Goal: Task Accomplishment & Management: Complete application form

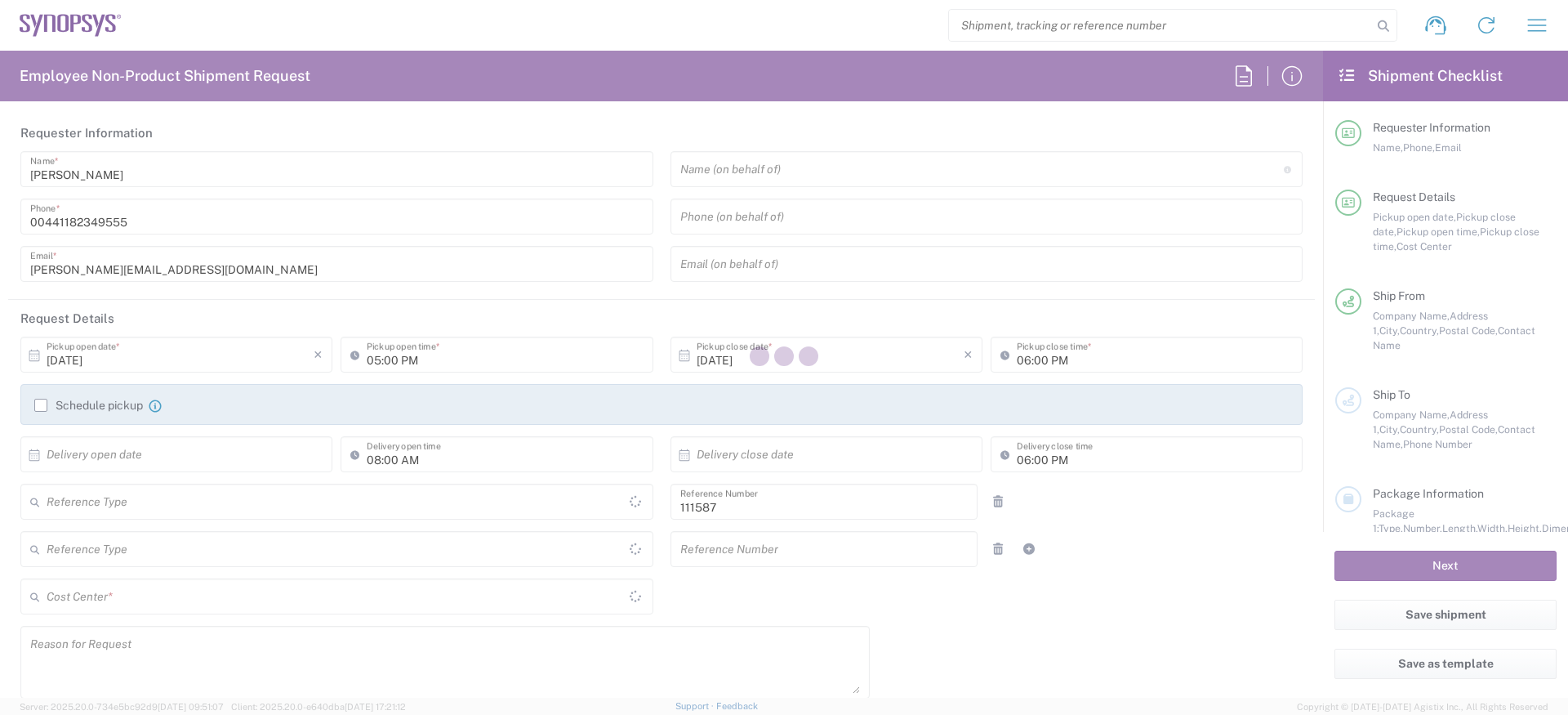
type input "[GEOGRAPHIC_DATA]"
type input "Department"
type input "Delivered at Place"
type input "GB02, CIO, IT, ESS18 111587"
type input "[GEOGRAPHIC_DATA]"
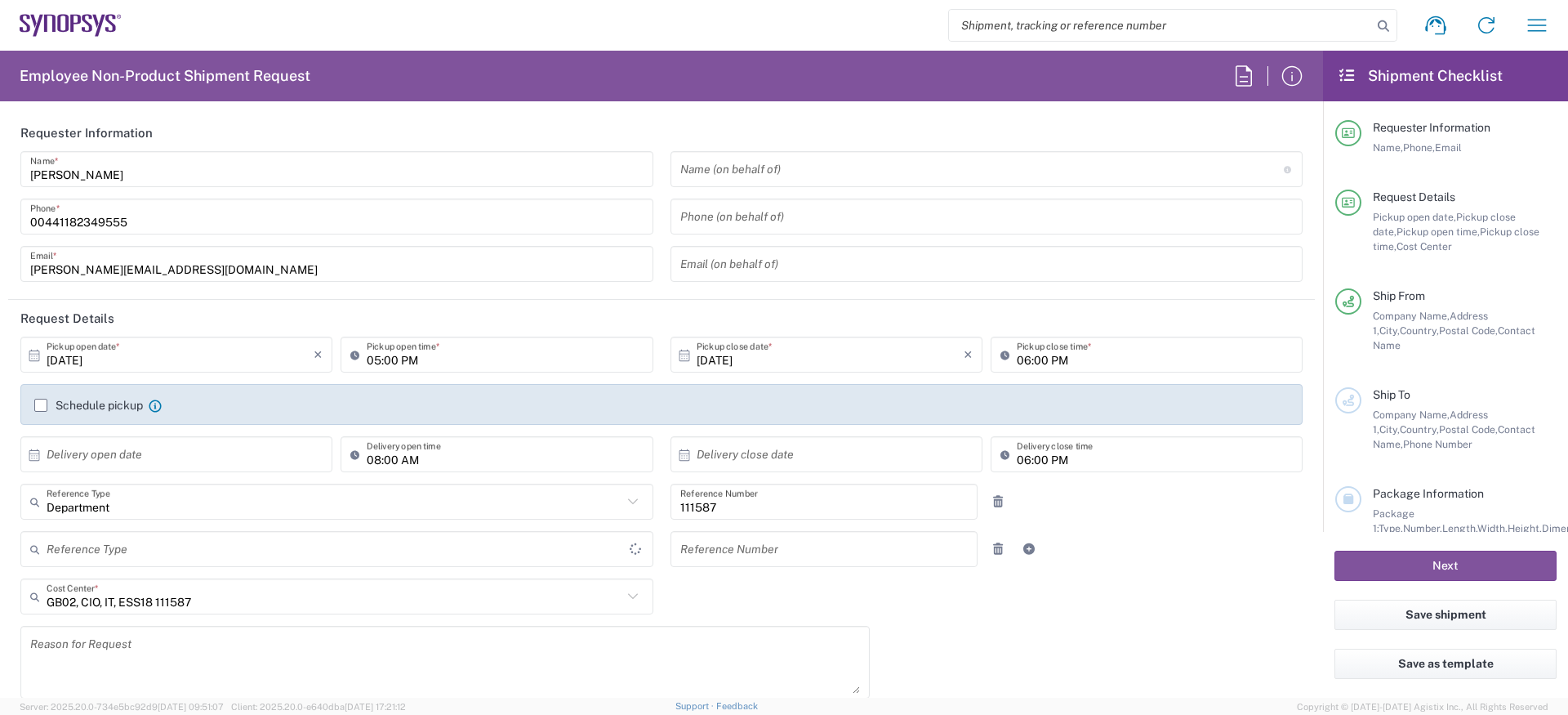
type input "[GEOGRAPHIC_DATA]"
click at [75, 403] on label "Schedule pickup" at bounding box center [89, 405] width 109 height 13
click at [41, 405] on input "Schedule pickup" at bounding box center [41, 405] width 0 height 0
type input "Theale GB33"
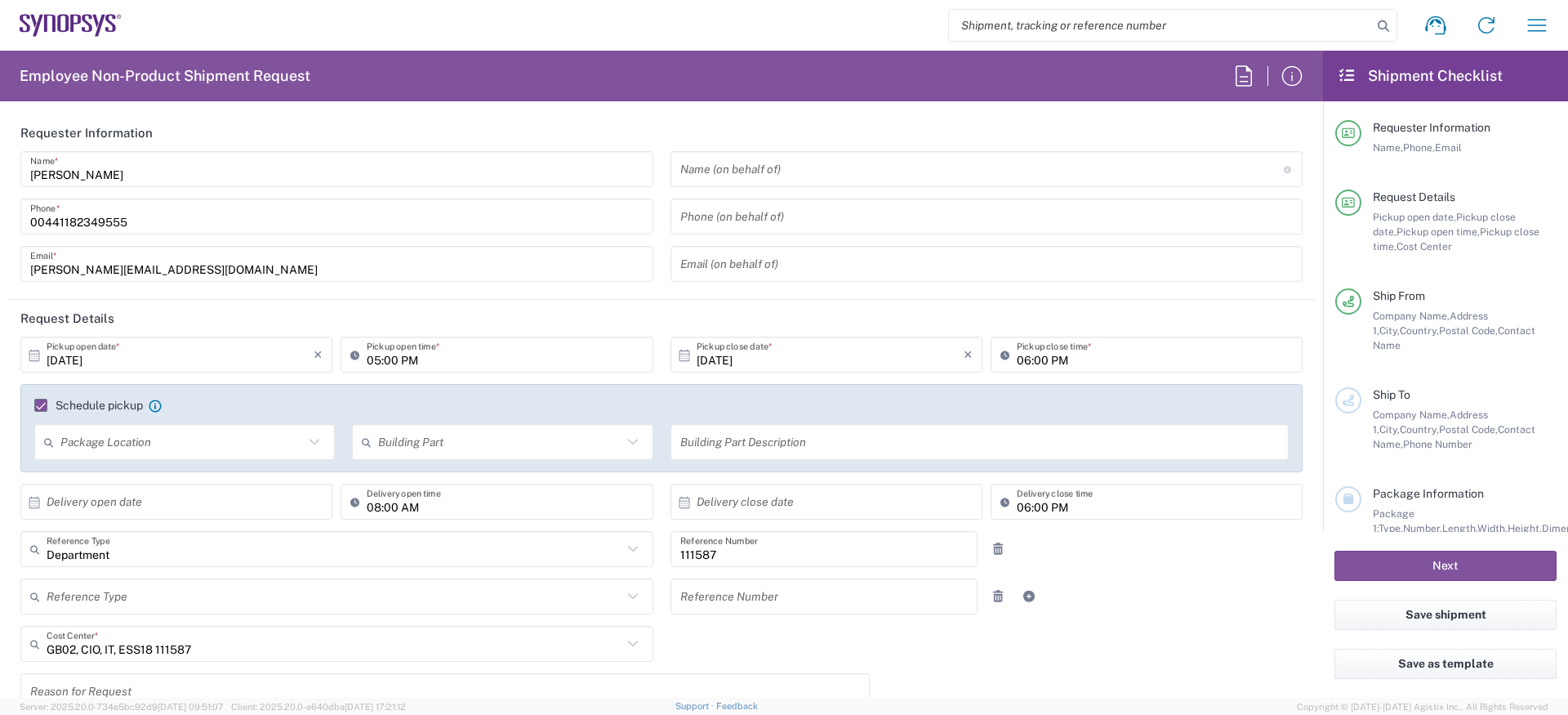
click at [97, 350] on input "[DATE]" at bounding box center [180, 354] width 267 height 28
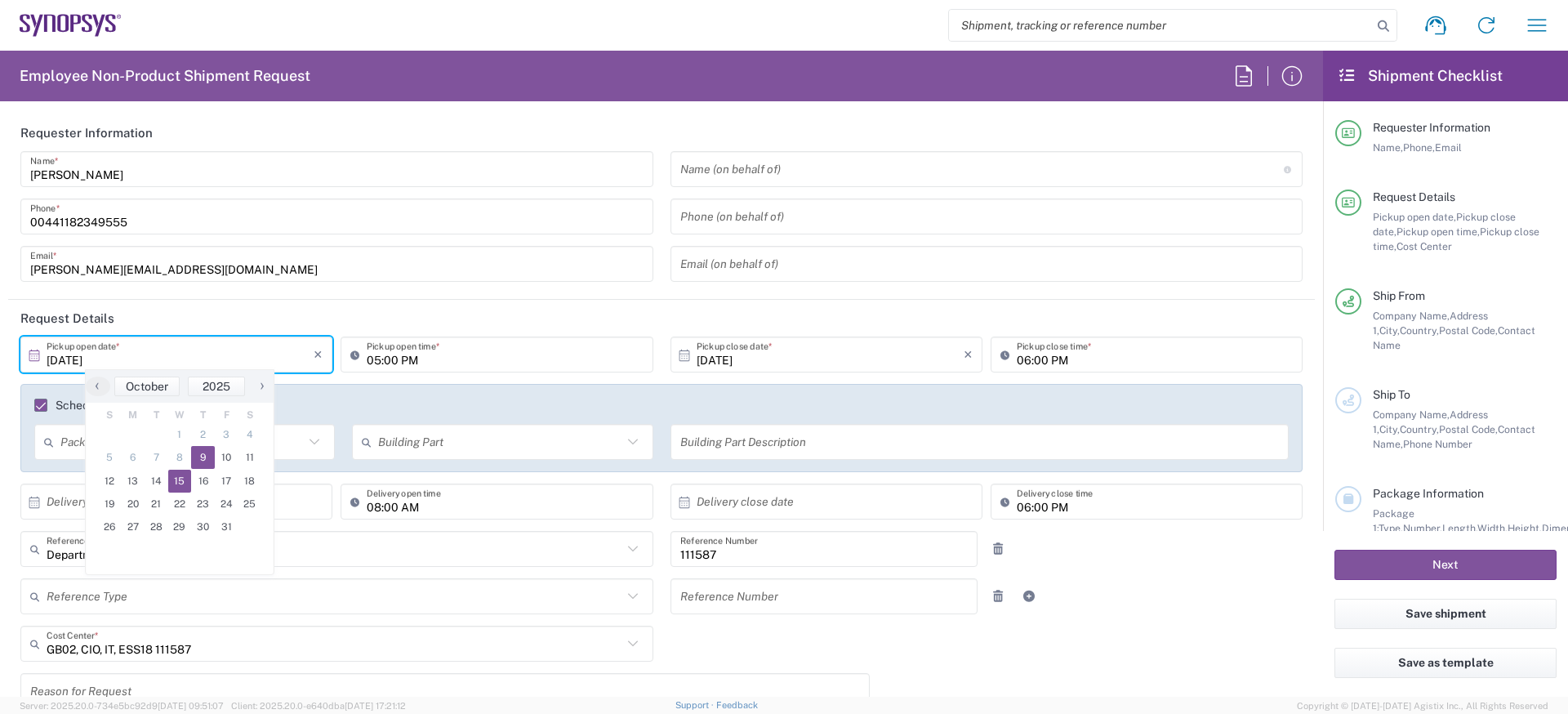
click at [182, 486] on span "15" at bounding box center [180, 481] width 24 height 23
type input "[DATE]"
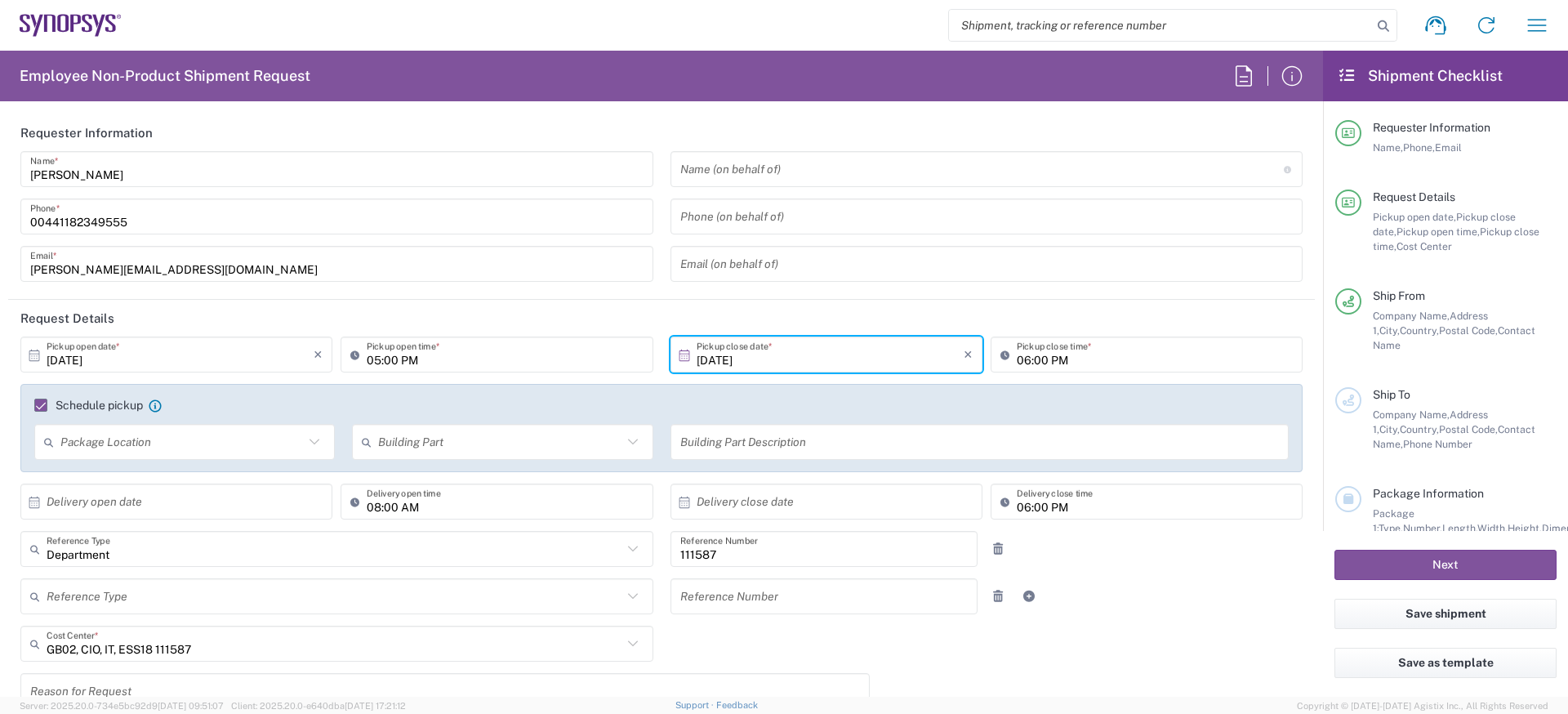
click at [717, 361] on input "[DATE]" at bounding box center [829, 354] width 267 height 28
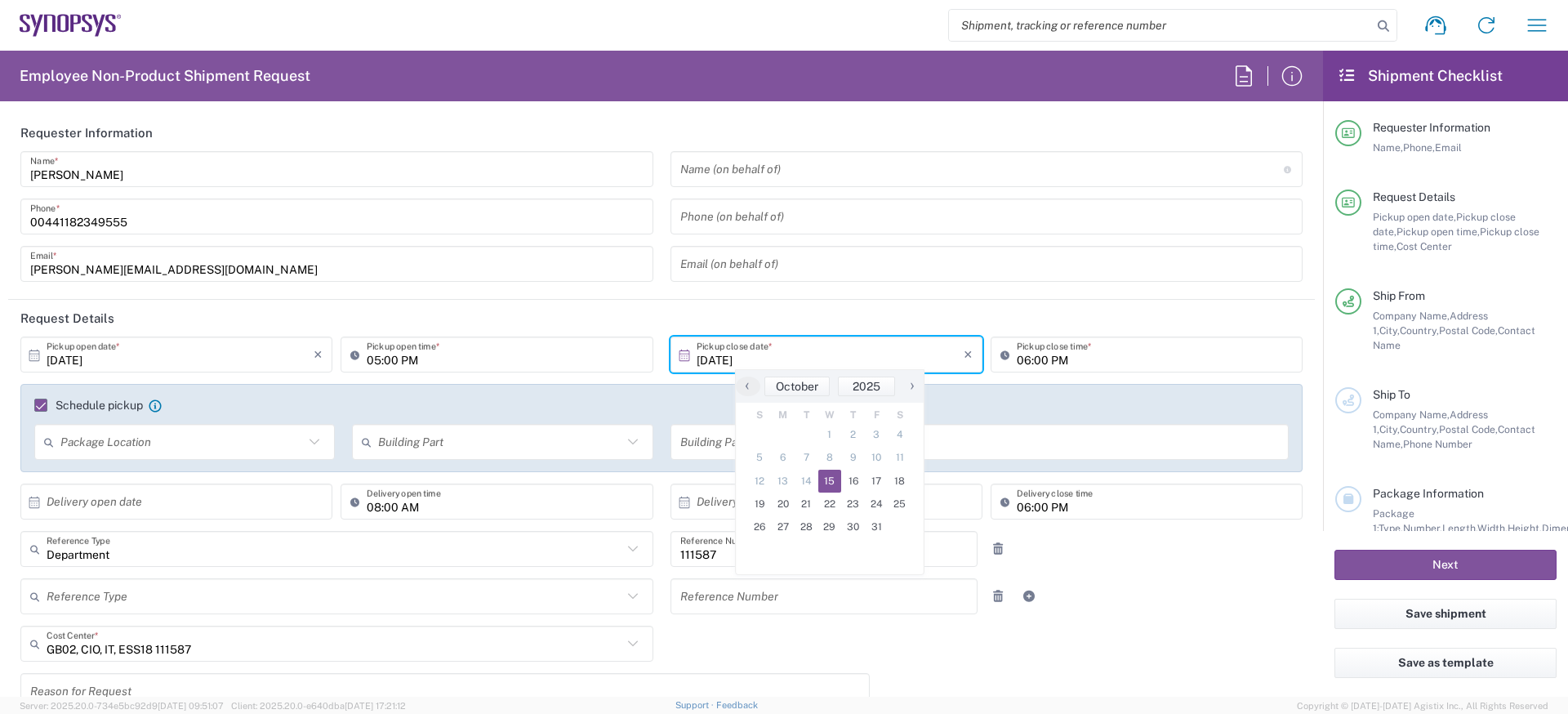
click at [442, 360] on input "05:00 PM" at bounding box center [505, 354] width 276 height 28
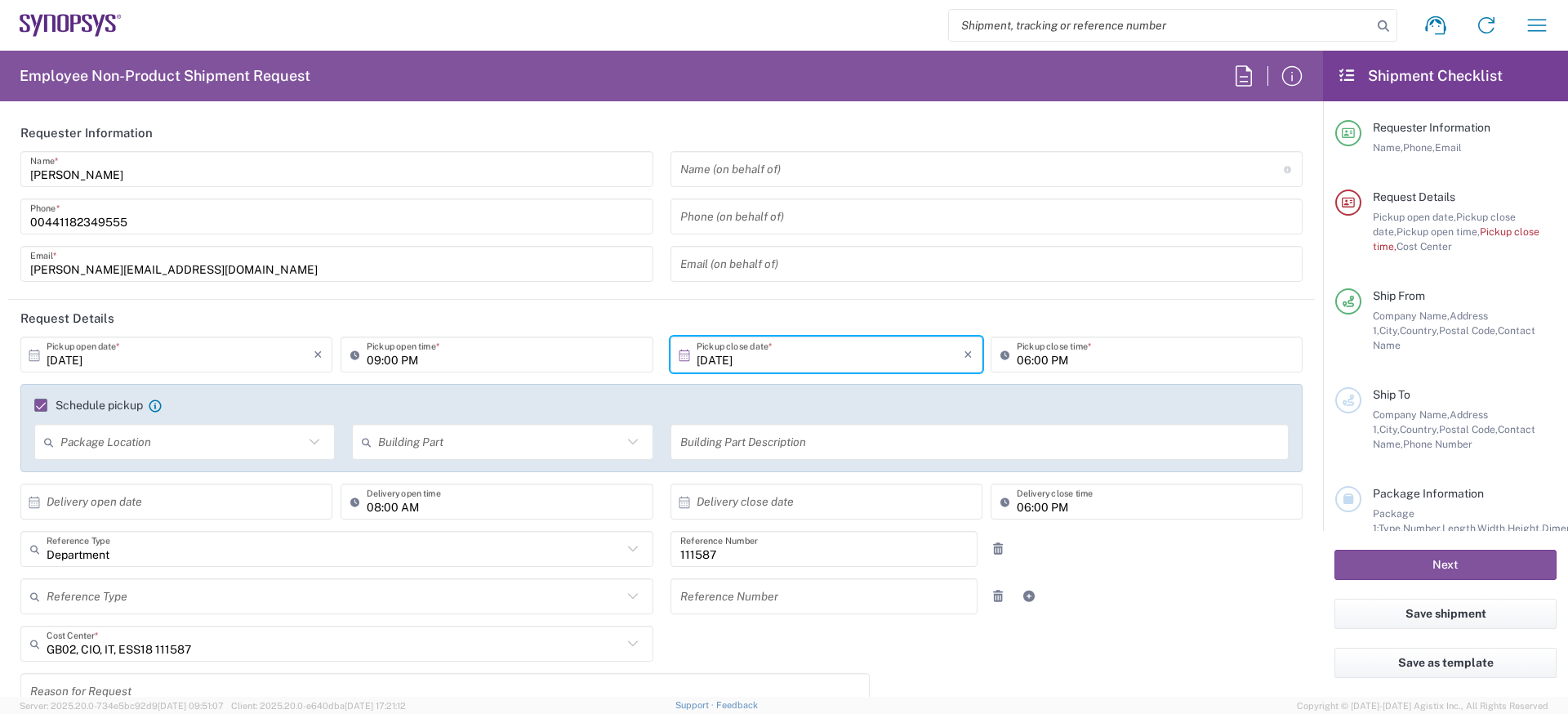
click at [423, 370] on div "09:00 PM Pickup open time *" at bounding box center [496, 354] width 312 height 36
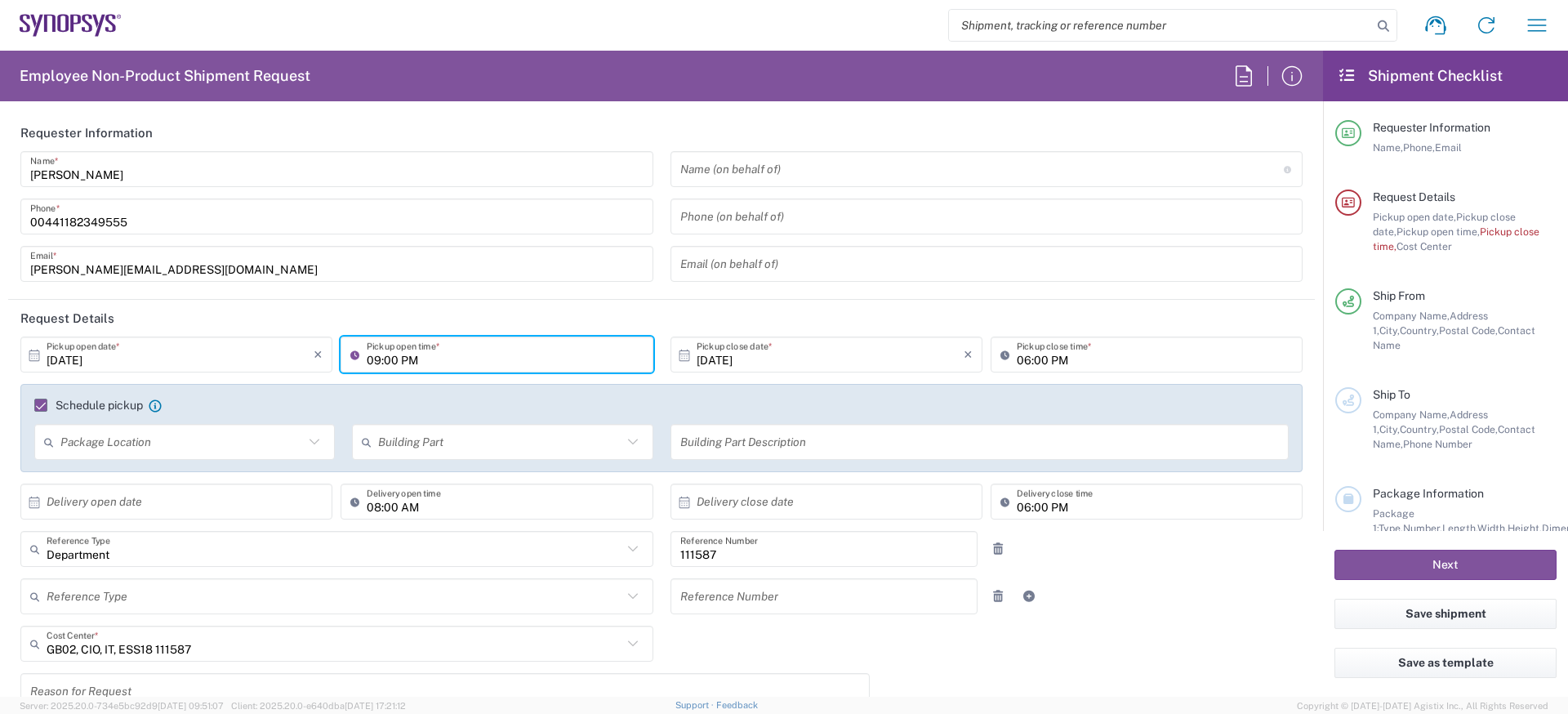
click at [420, 361] on input "09:00 PM" at bounding box center [505, 354] width 276 height 28
click at [424, 355] on input "09:00 PM" at bounding box center [505, 354] width 276 height 28
type input "09:00 AM"
click at [1105, 365] on input "06:00 PM" at bounding box center [1155, 354] width 276 height 28
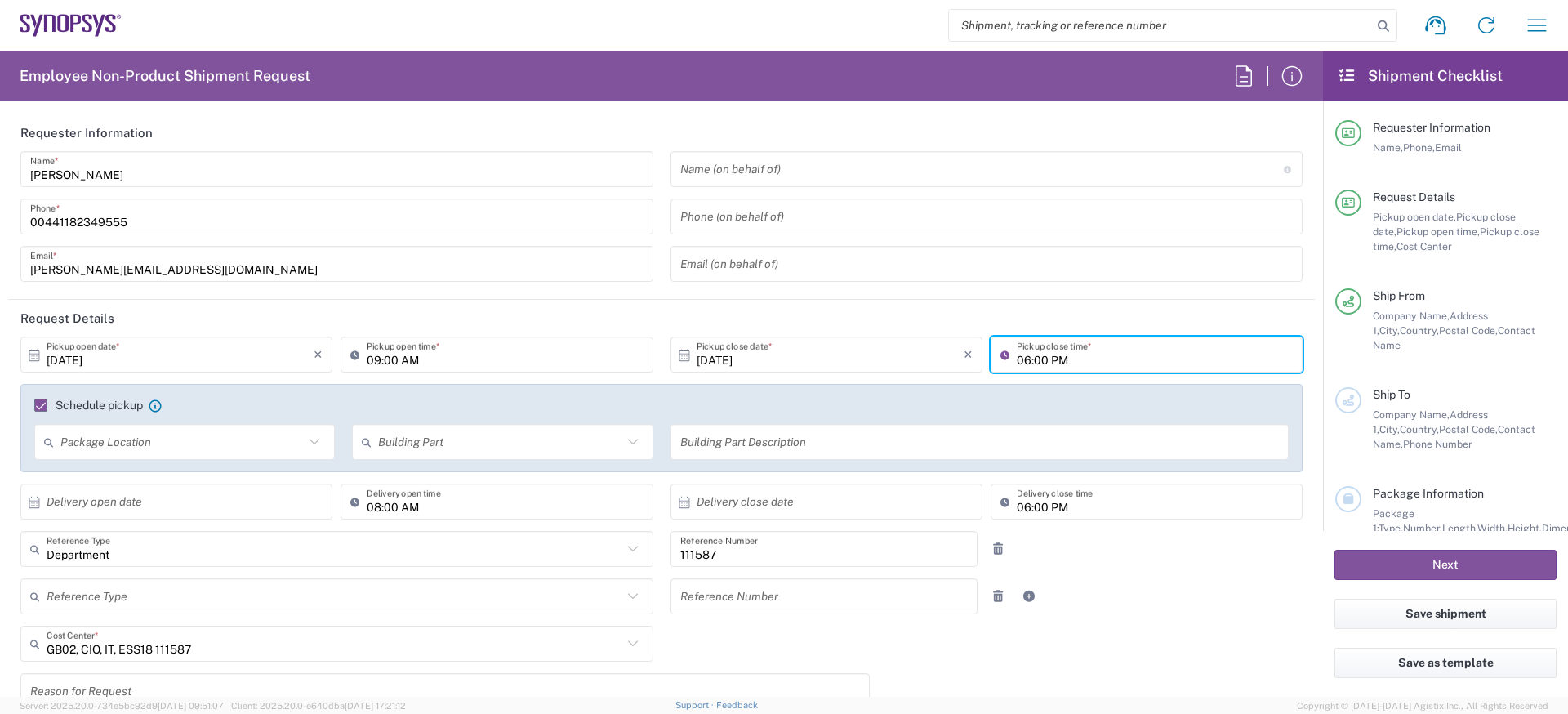
click at [506, 311] on header "Request Details" at bounding box center [661, 317] width 1307 height 36
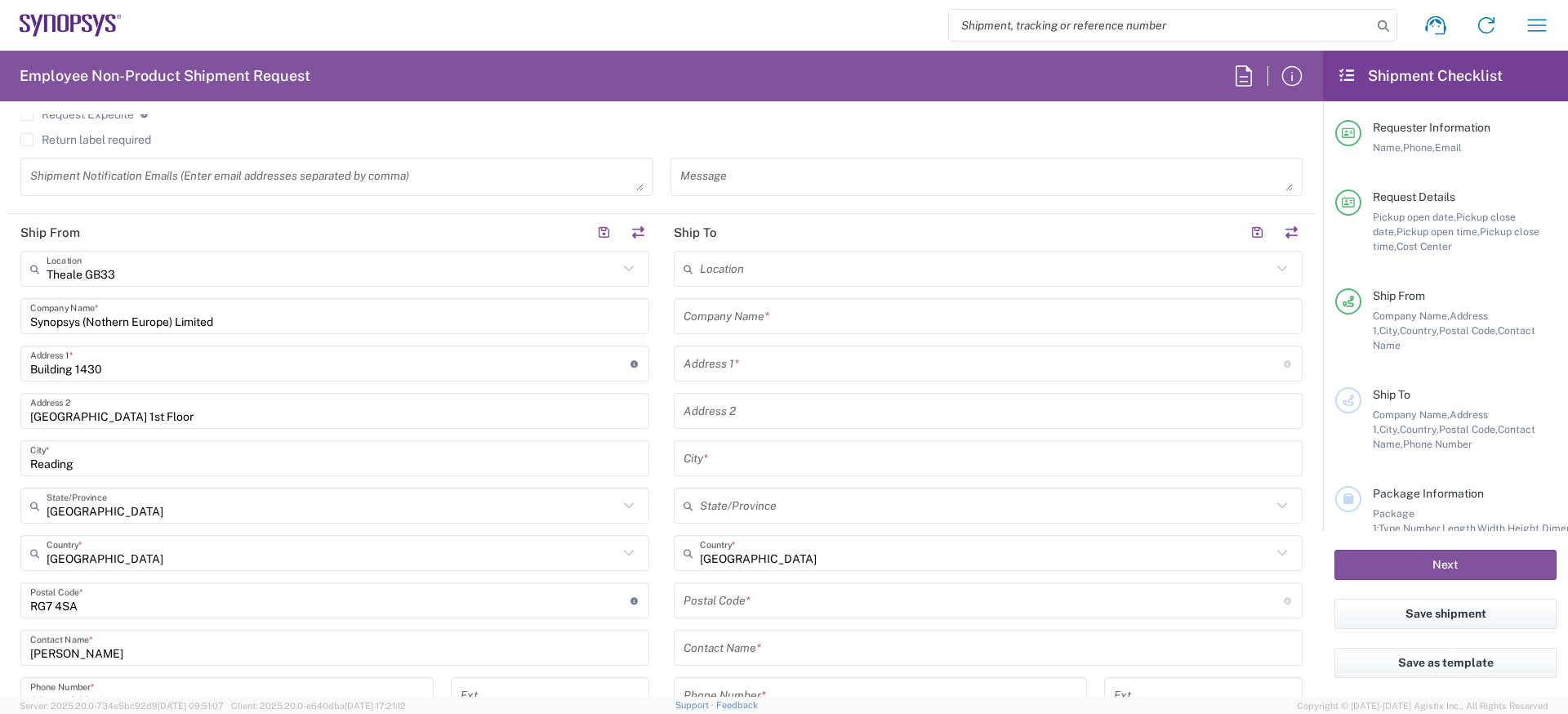
scroll to position [680, 0]
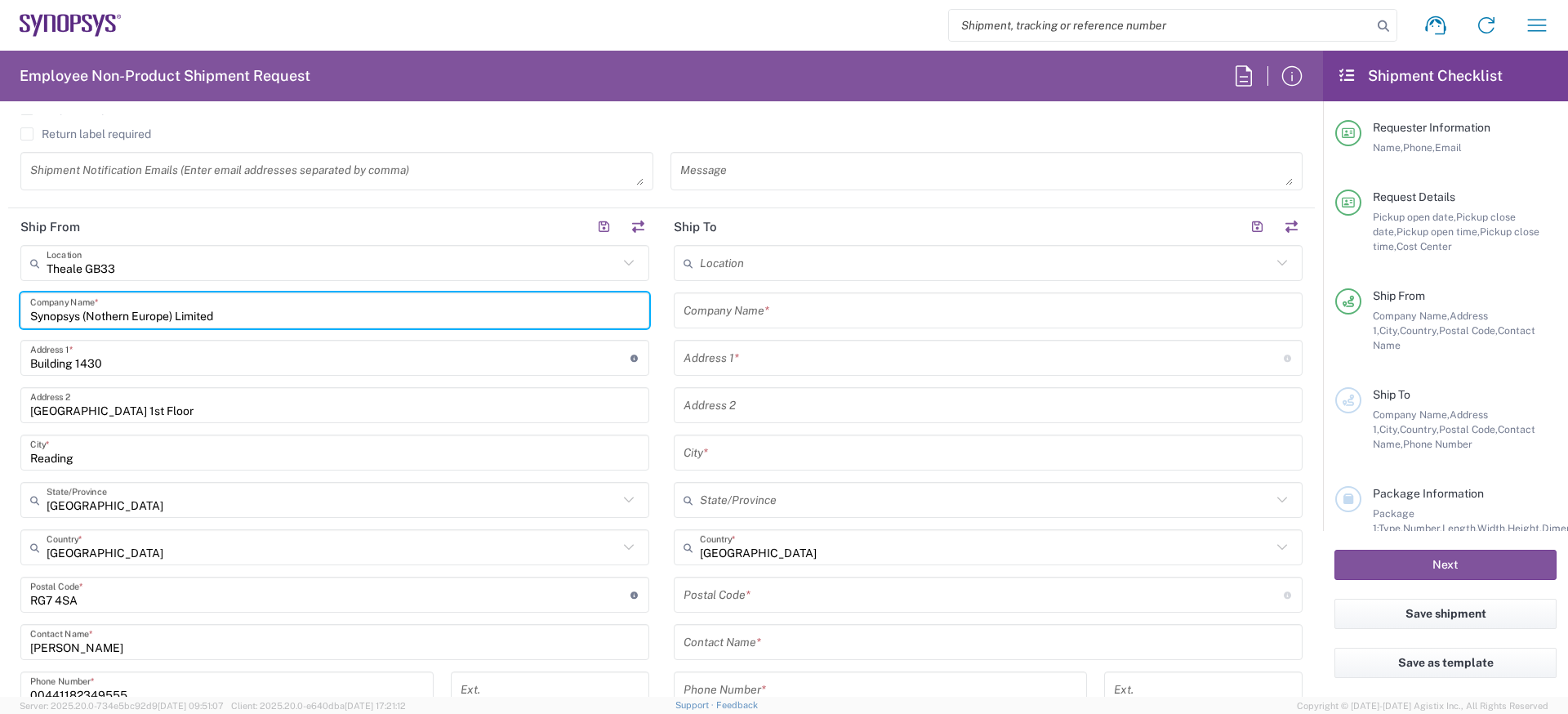
click at [129, 322] on input "Synopsys (Nothern Europe) Limited" at bounding box center [335, 311] width 609 height 28
paste input "[PERSON_NAME]"
type input "[PERSON_NAME]"
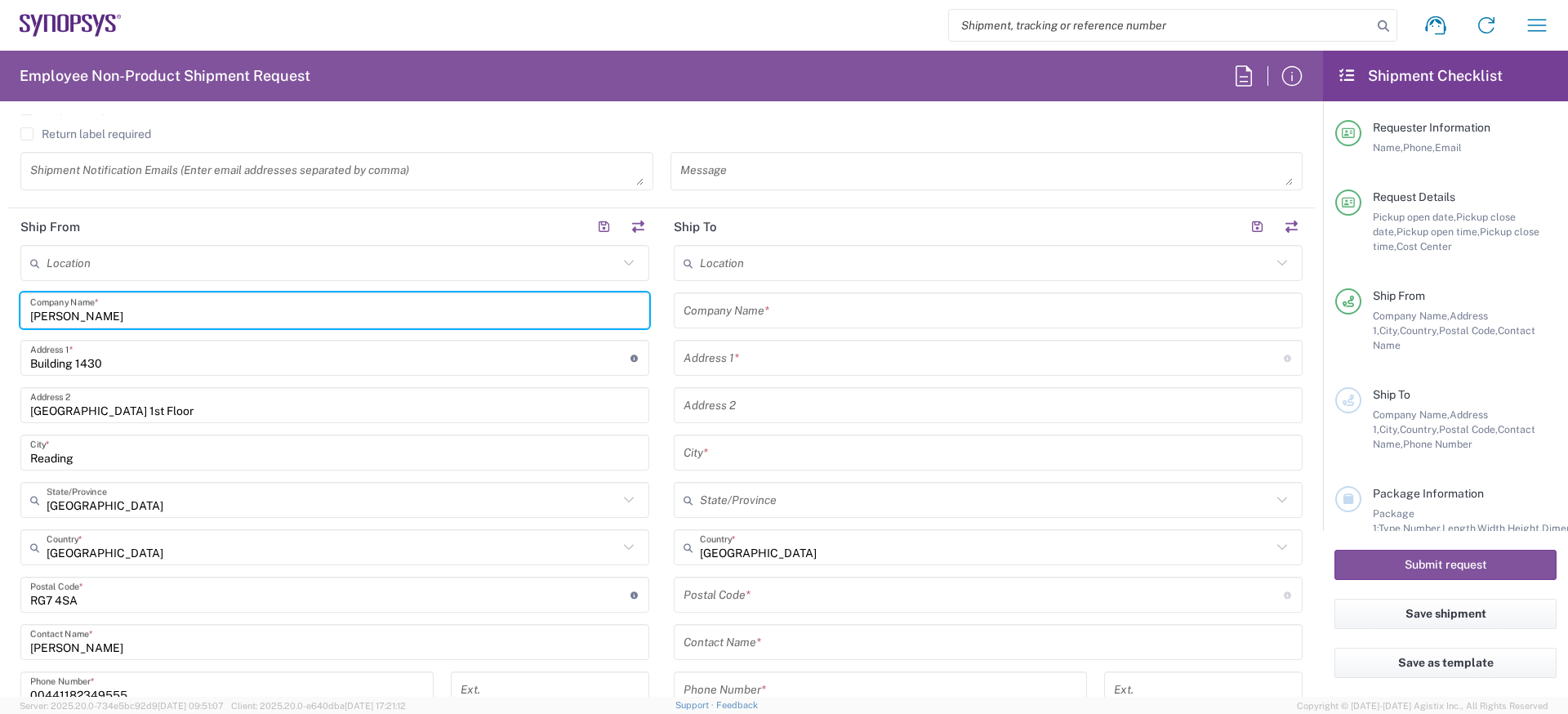
click at [131, 361] on input "Building 1430" at bounding box center [330, 358] width 601 height 28
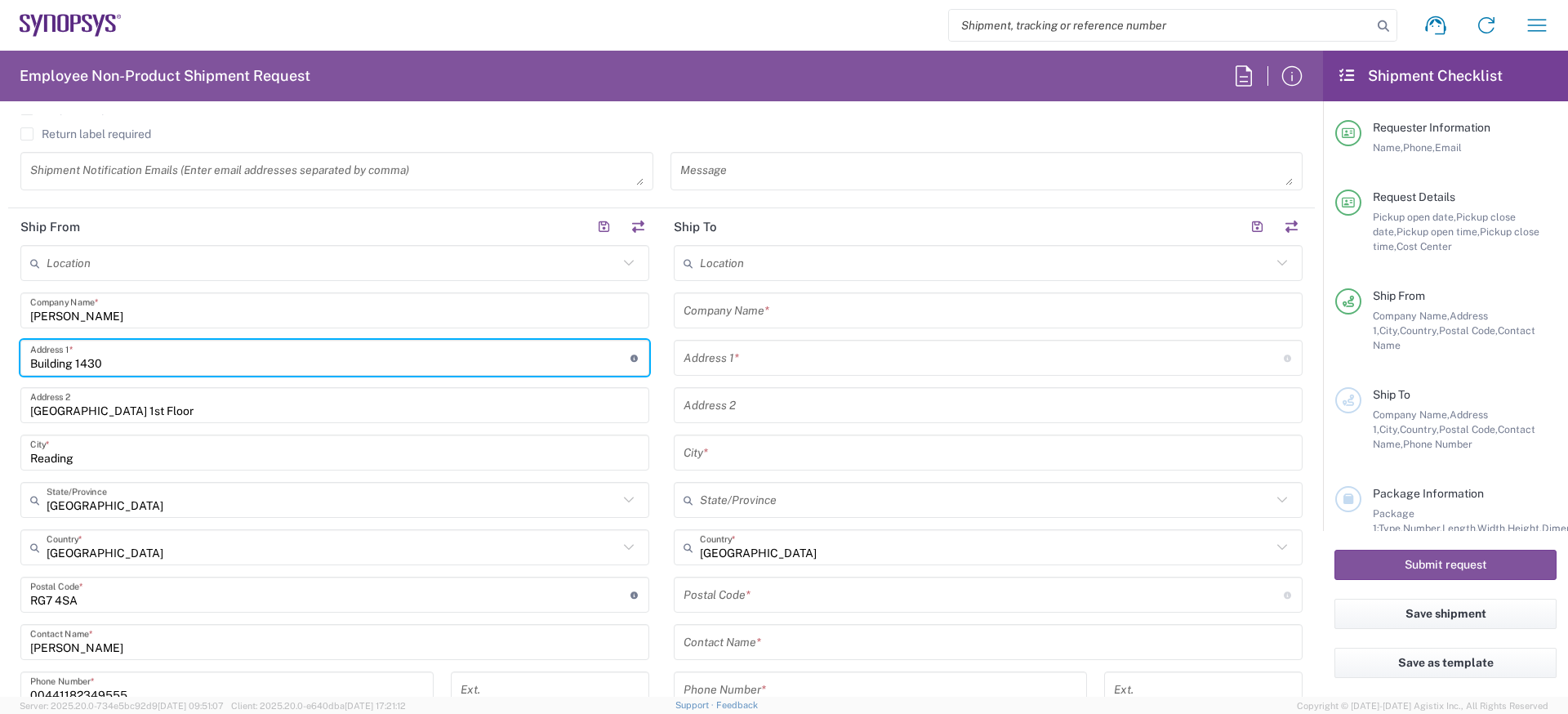
click at [131, 361] on input "Building 1430" at bounding box center [330, 358] width 601 height 28
paste input "[GEOGRAPHIC_DATA]"
type input "[GEOGRAPHIC_DATA]"
click at [196, 412] on input "[GEOGRAPHIC_DATA] 1st Floor" at bounding box center [335, 406] width 609 height 28
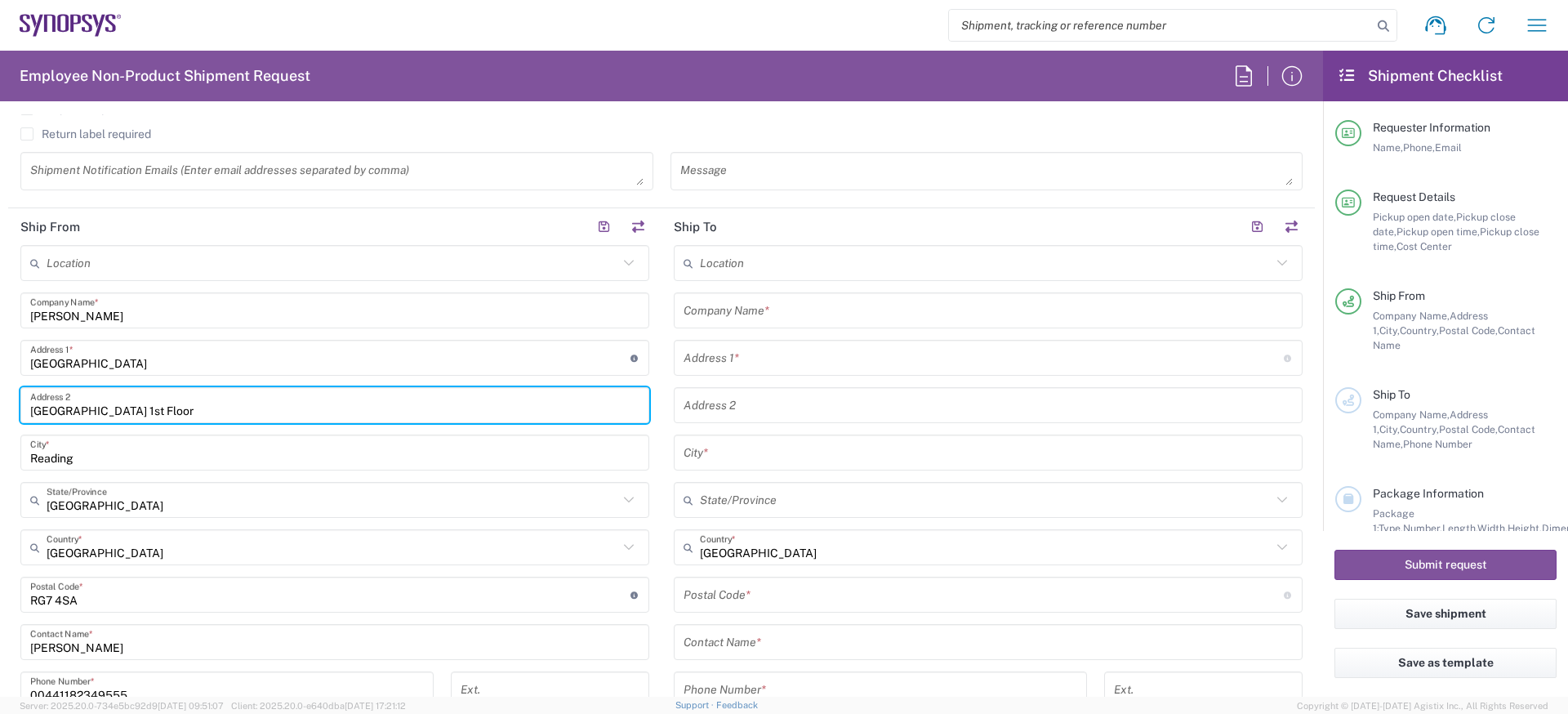
click at [196, 412] on input "[GEOGRAPHIC_DATA] 1st Floor" at bounding box center [335, 406] width 609 height 28
paste input "[PERSON_NAME]"
type input "[PERSON_NAME]"
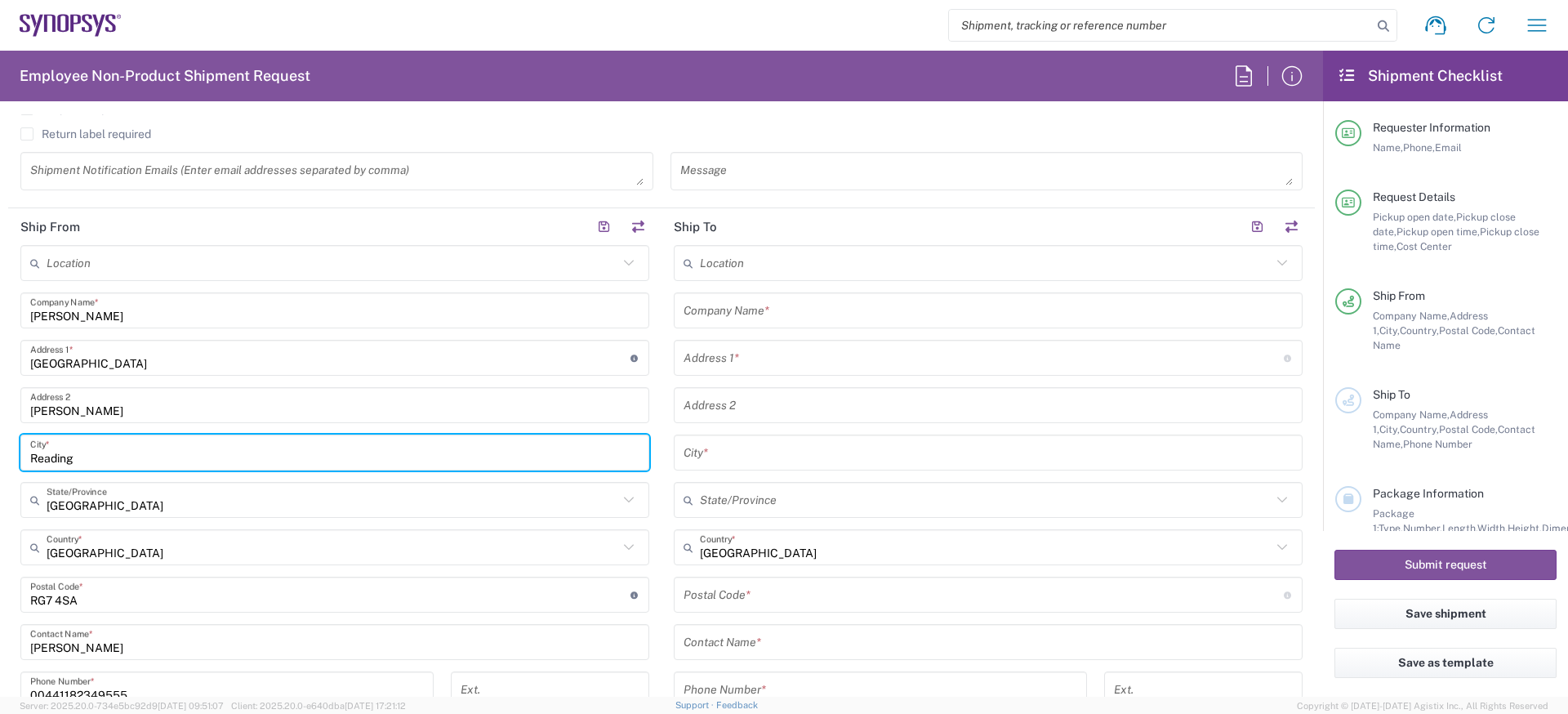
click at [137, 449] on input "Reading" at bounding box center [335, 453] width 609 height 28
paste input "[PERSON_NAME]"
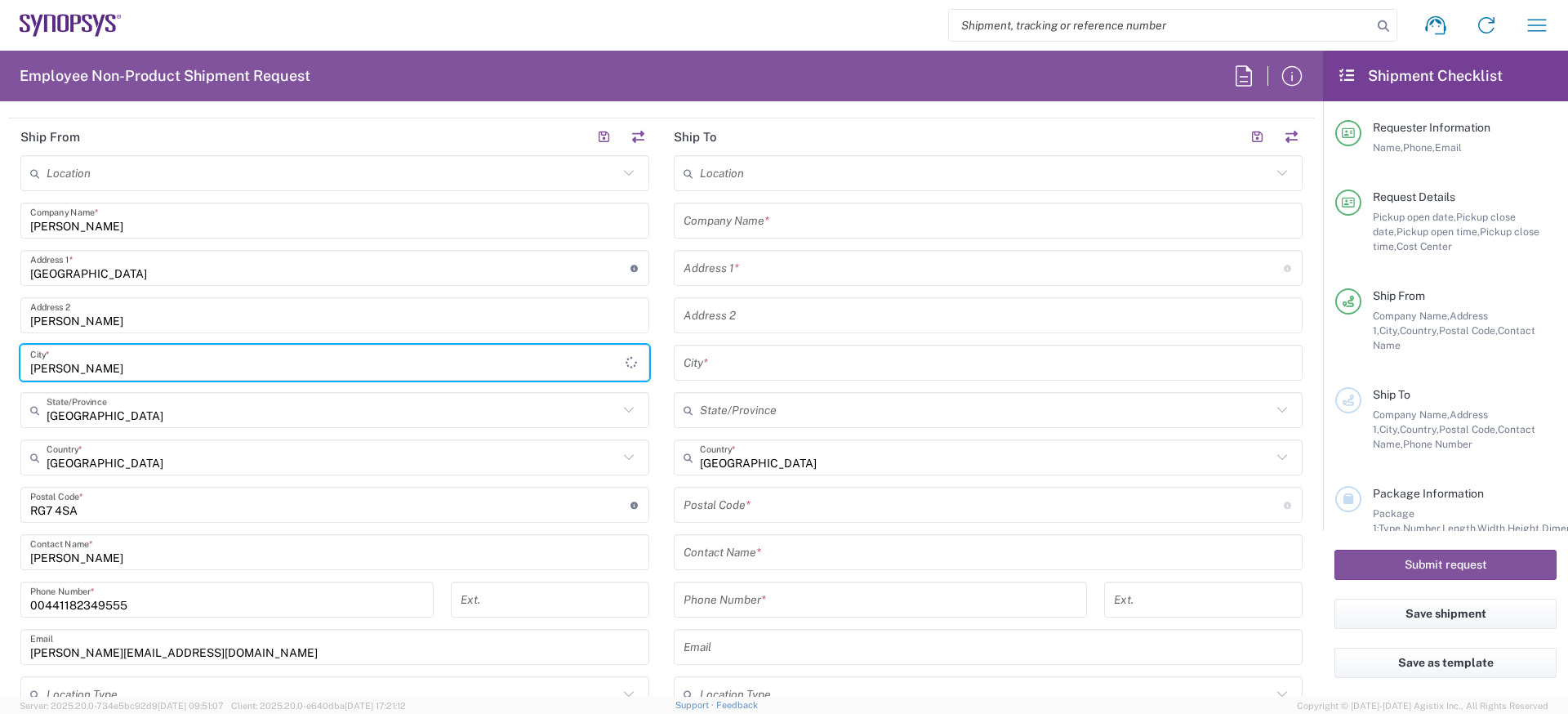
scroll to position [791, 0]
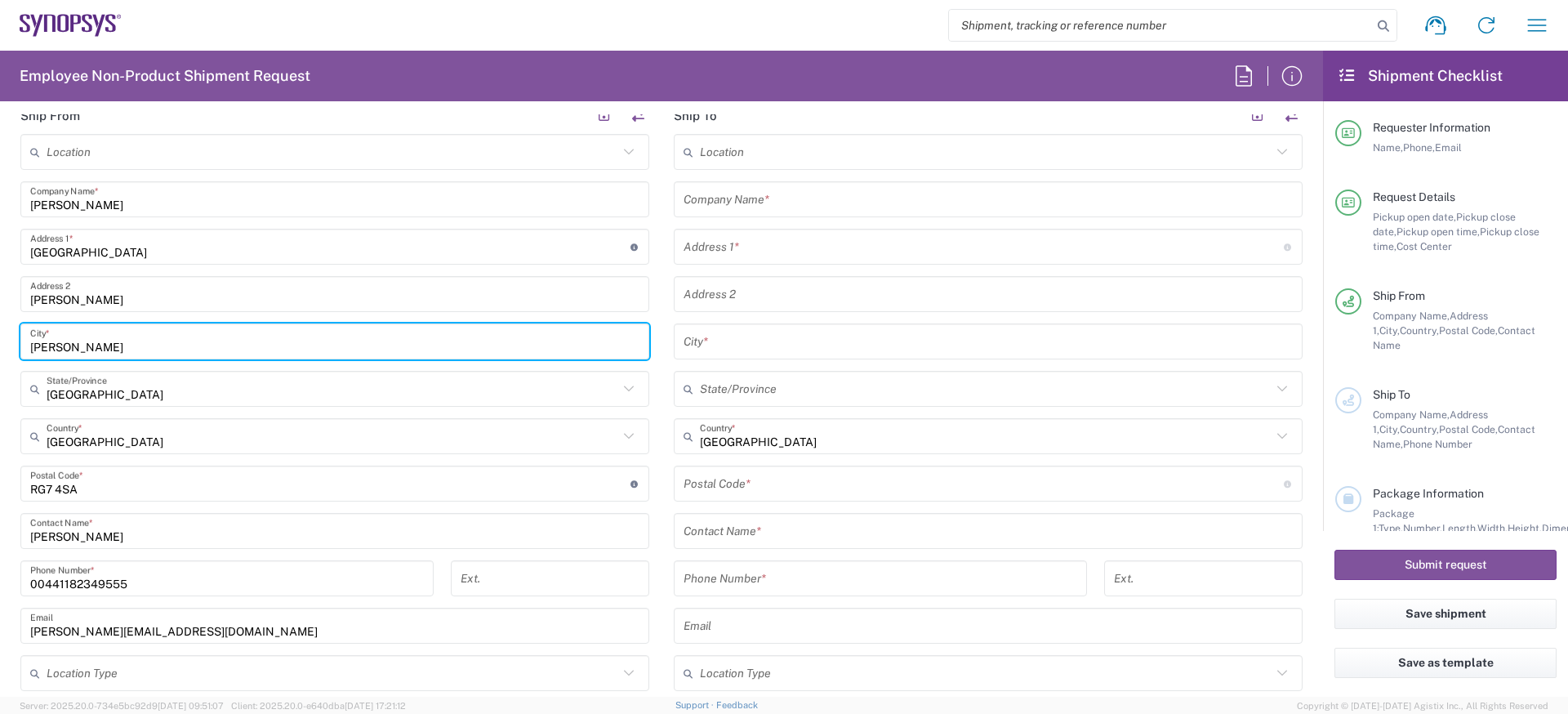
type input "[PERSON_NAME]"
click at [107, 299] on input "[PERSON_NAME]" at bounding box center [335, 294] width 609 height 28
click at [108, 346] on input "[PERSON_NAME]" at bounding box center [335, 342] width 609 height 28
click at [120, 288] on input "[PERSON_NAME]" at bounding box center [335, 294] width 609 height 28
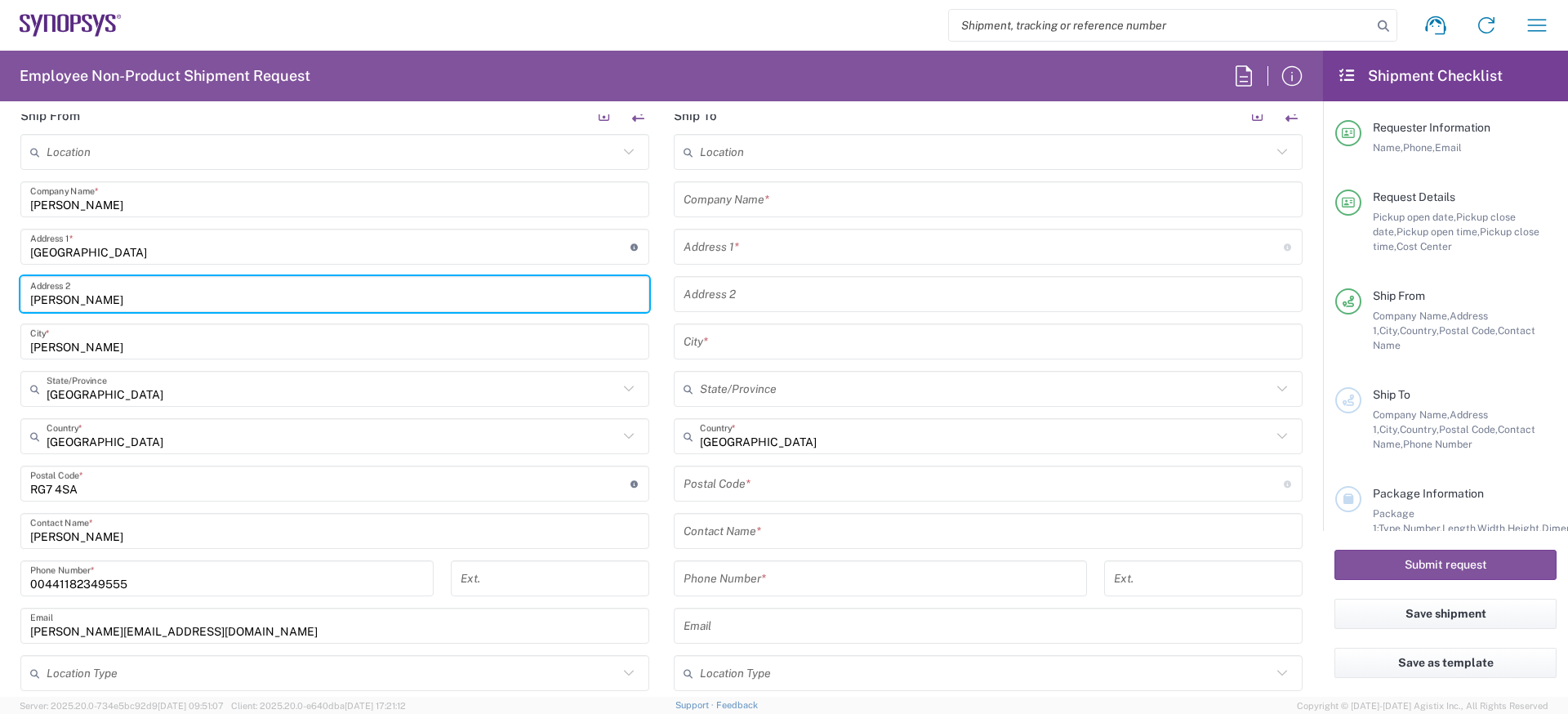
click at [123, 298] on input "[PERSON_NAME]" at bounding box center [335, 294] width 609 height 28
paste input "[PERSON_NAME]"
type input "[PERSON_NAME],"
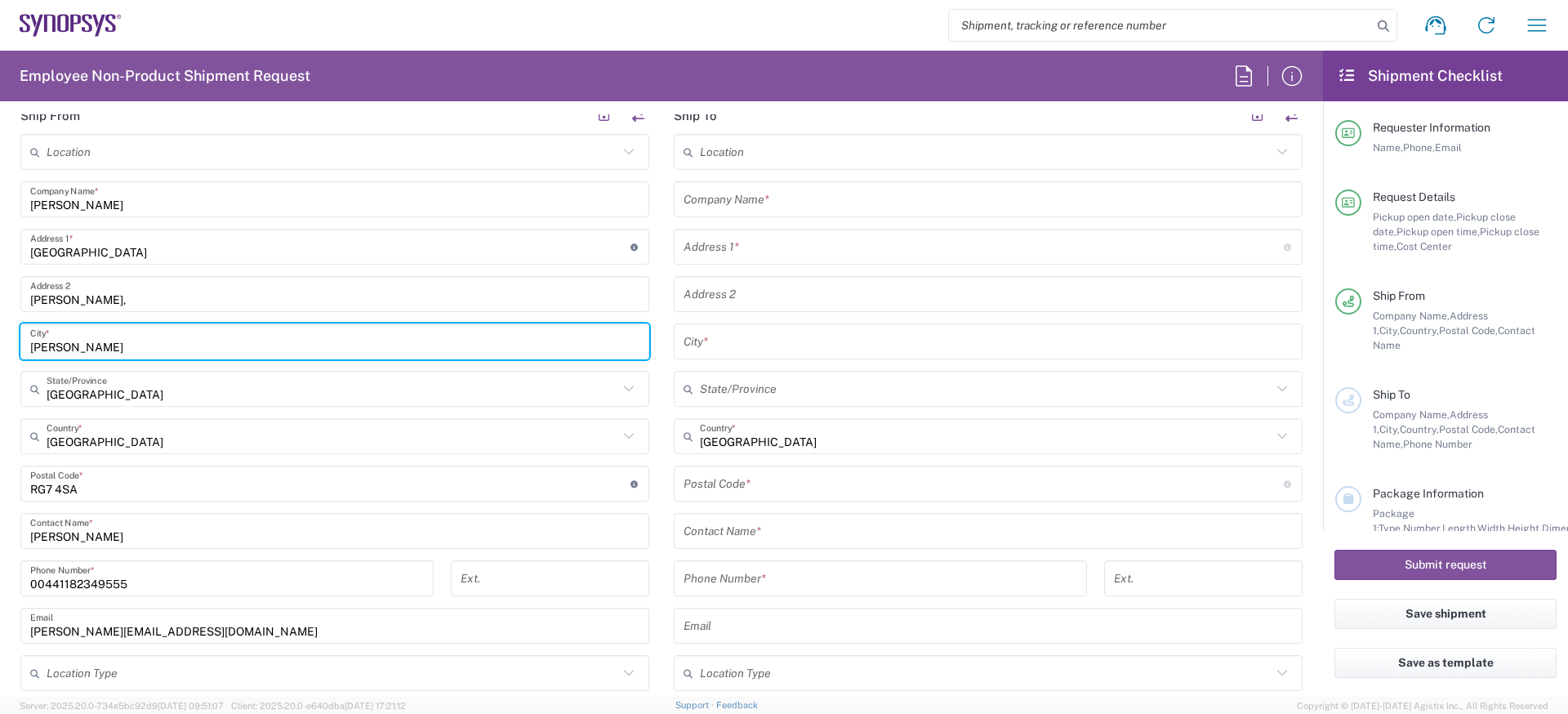
click at [70, 351] on input "[PERSON_NAME]" at bounding box center [335, 342] width 609 height 28
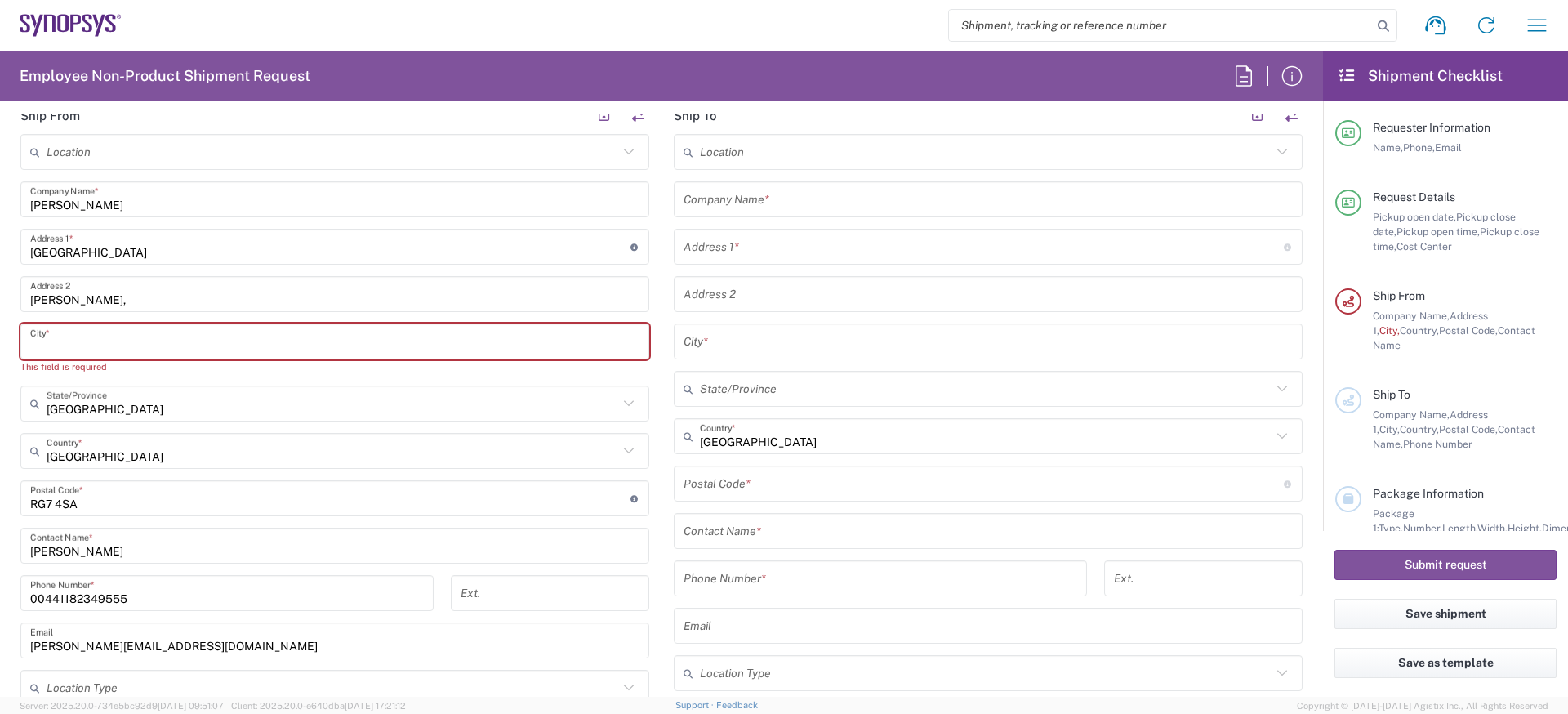
paste input "[PERSON_NAME]"
type input "[PERSON_NAME]"
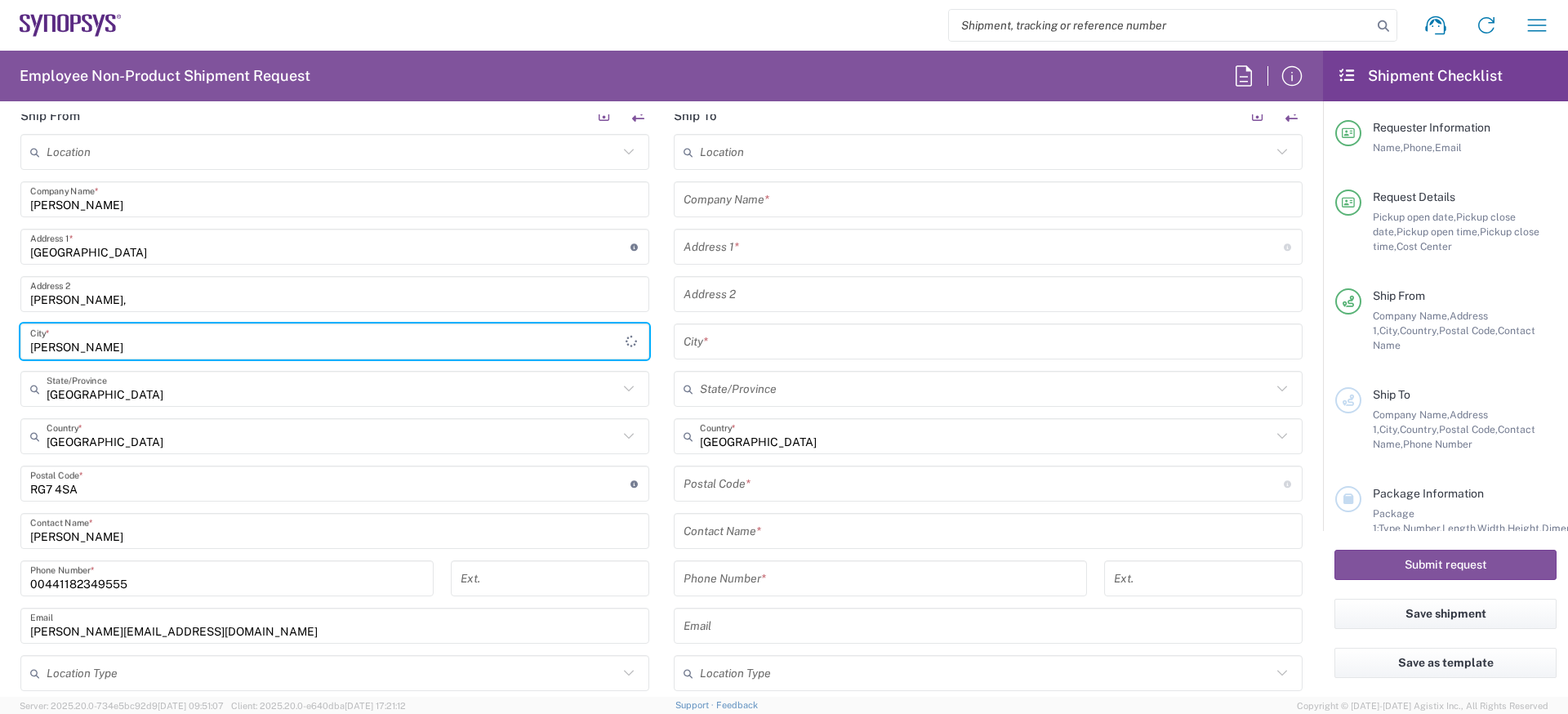
click at [111, 304] on input "[PERSON_NAME]," at bounding box center [335, 294] width 609 height 28
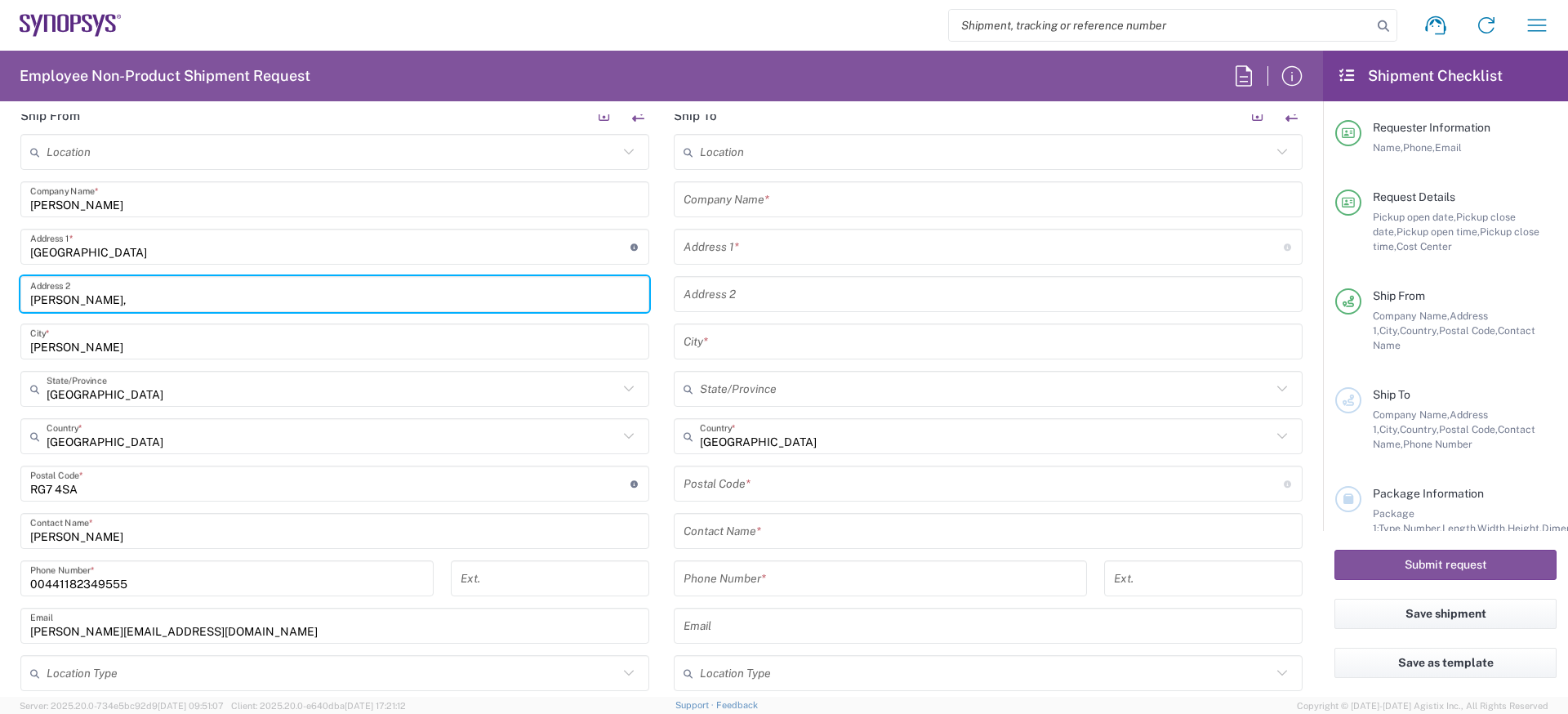
paste input "[GEOGRAPHIC_DATA]"
type input "[PERSON_NAME], [GEOGRAPHIC_DATA]"
click at [142, 348] on input "[PERSON_NAME]" at bounding box center [335, 342] width 609 height 28
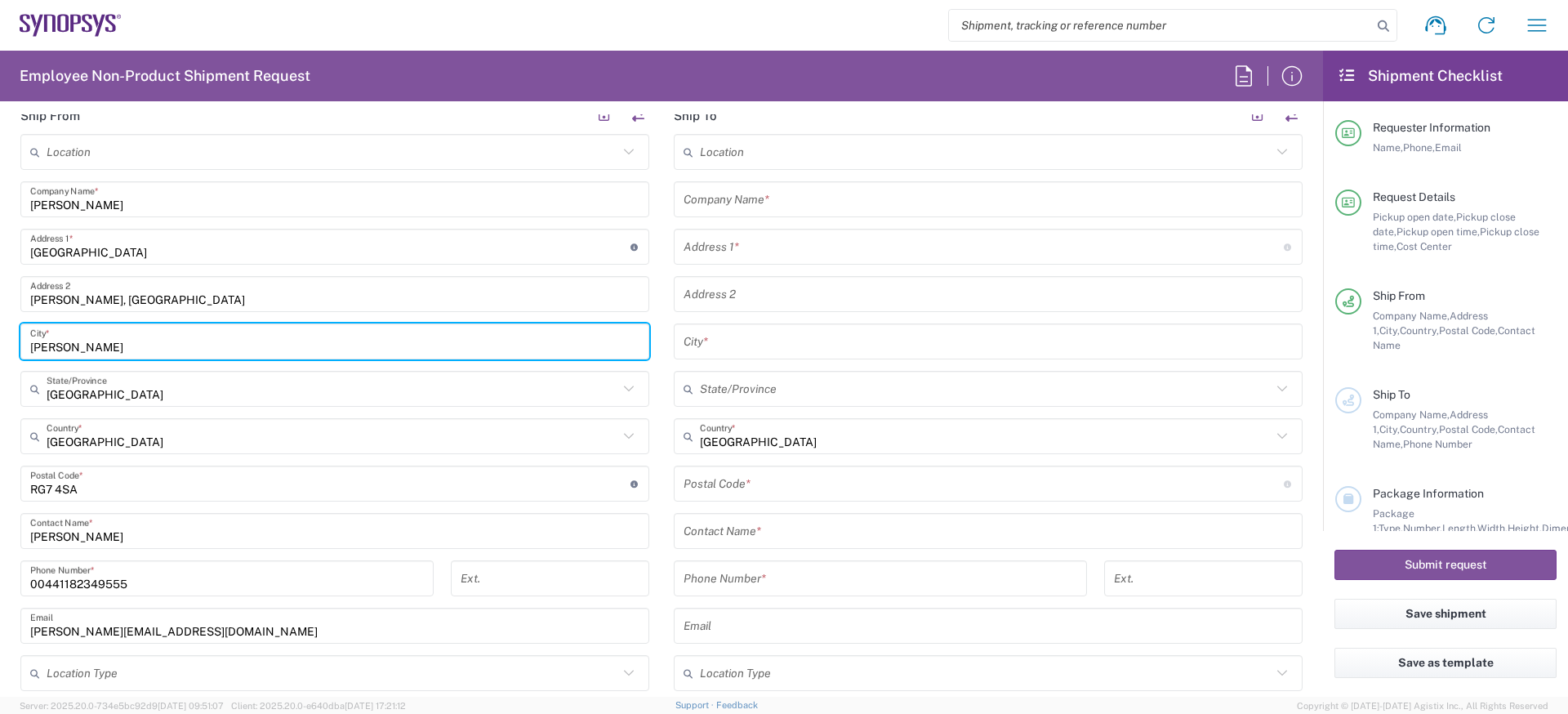
click at [188, 290] on input "[PERSON_NAME], [GEOGRAPHIC_DATA]" at bounding box center [335, 294] width 609 height 28
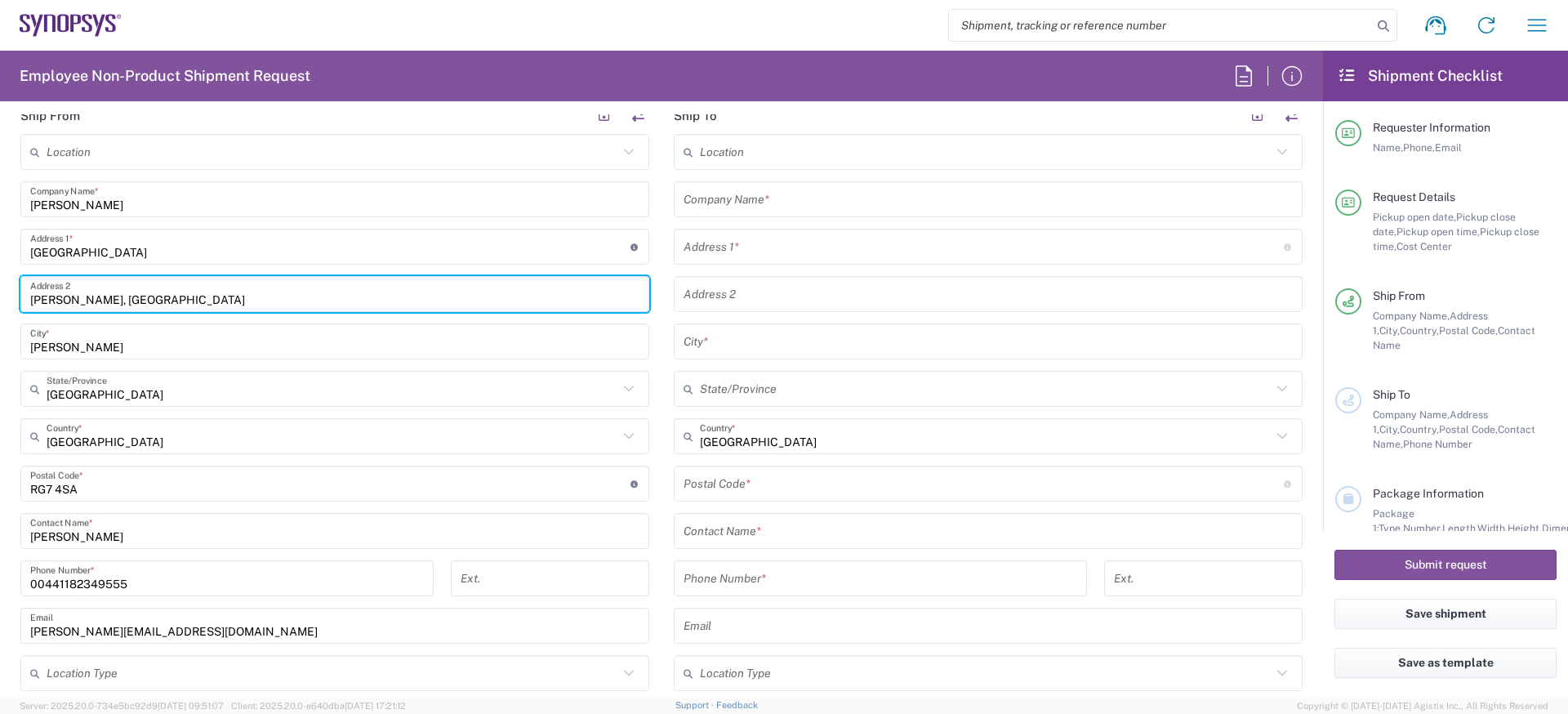
click at [188, 290] on input "[PERSON_NAME], [GEOGRAPHIC_DATA]" at bounding box center [335, 294] width 609 height 28
click at [146, 305] on input "[PERSON_NAME], [GEOGRAPHIC_DATA]" at bounding box center [335, 294] width 609 height 28
